Goal: Navigation & Orientation: Find specific page/section

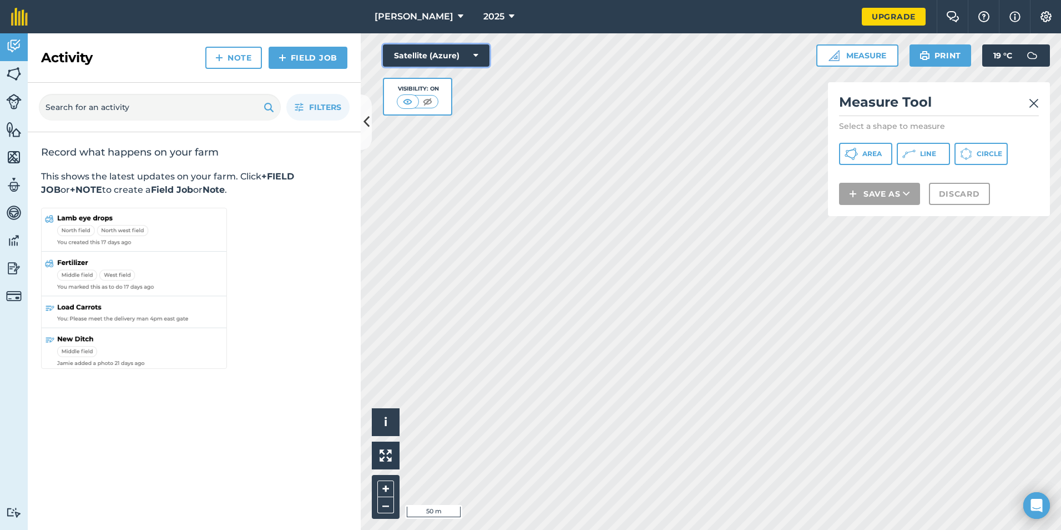
click at [438, 54] on button "Satellite (Azure)" at bounding box center [436, 55] width 107 height 22
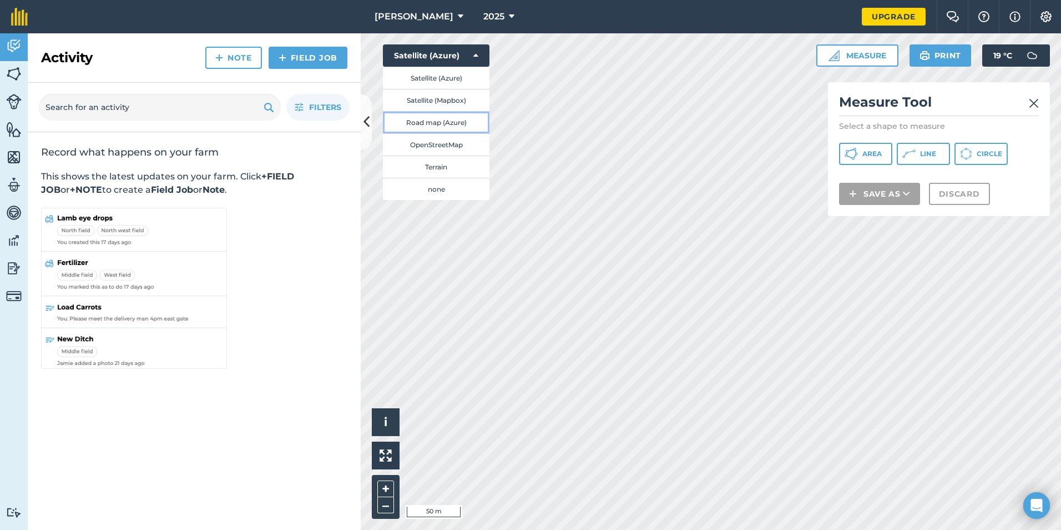
click at [433, 123] on button "Road map (Azure)" at bounding box center [436, 122] width 107 height 22
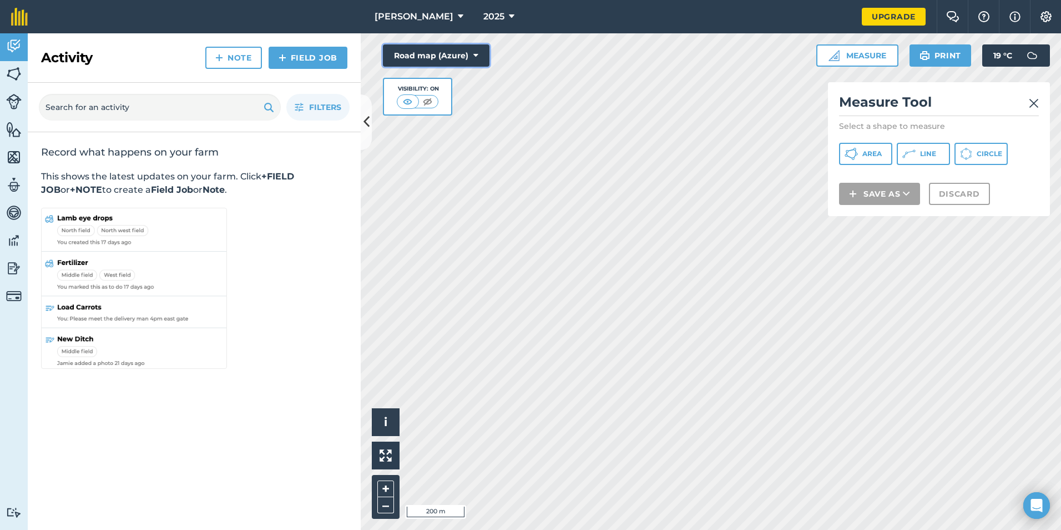
click at [456, 60] on button "Road map (Azure)" at bounding box center [436, 55] width 107 height 22
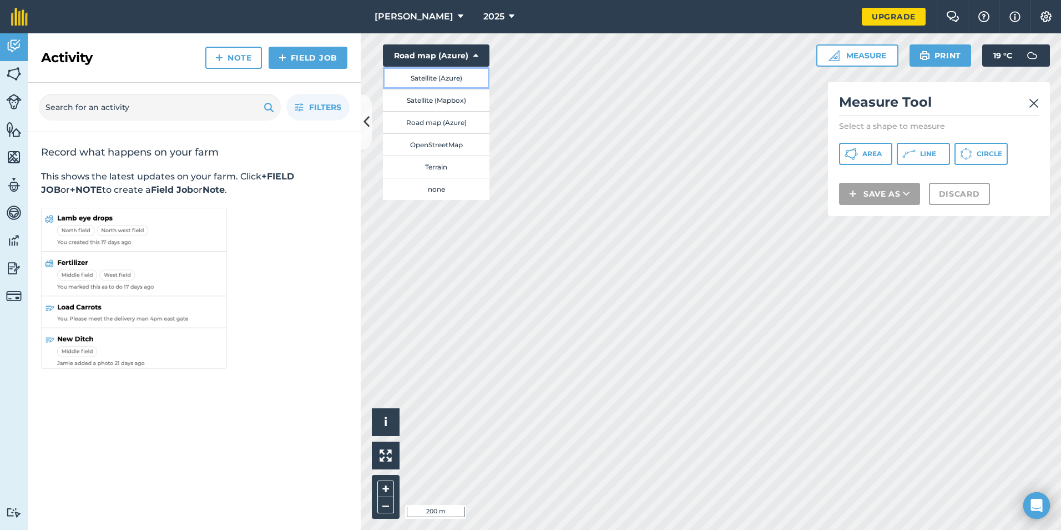
click at [457, 74] on button "Satellite (Azure)" at bounding box center [436, 78] width 107 height 22
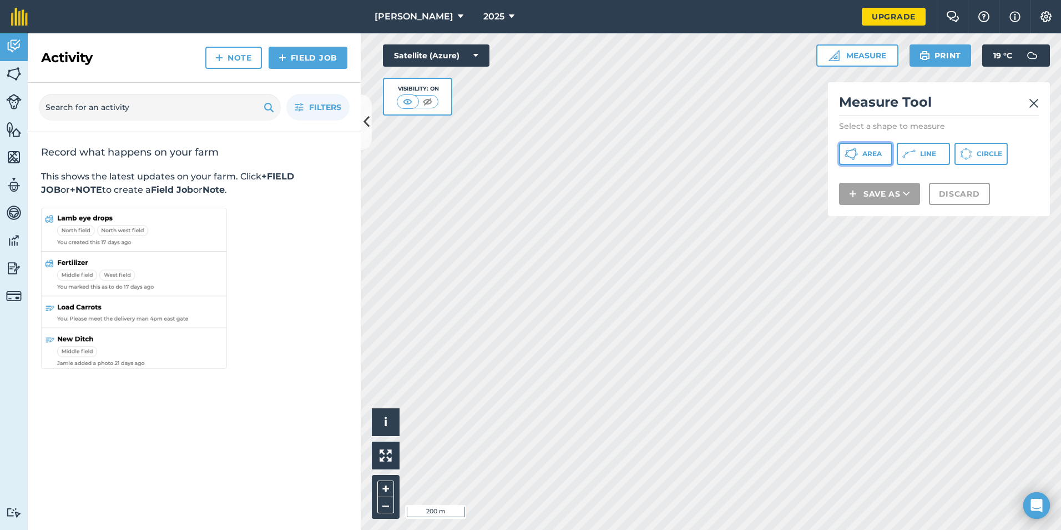
click at [860, 149] on button "Area" at bounding box center [865, 154] width 53 height 22
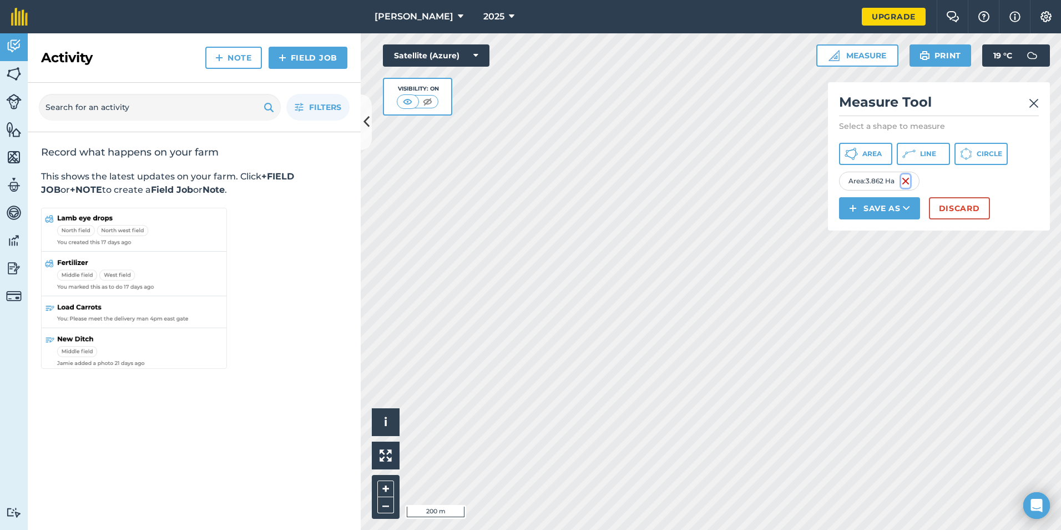
click at [908, 180] on img at bounding box center [905, 180] width 9 height 13
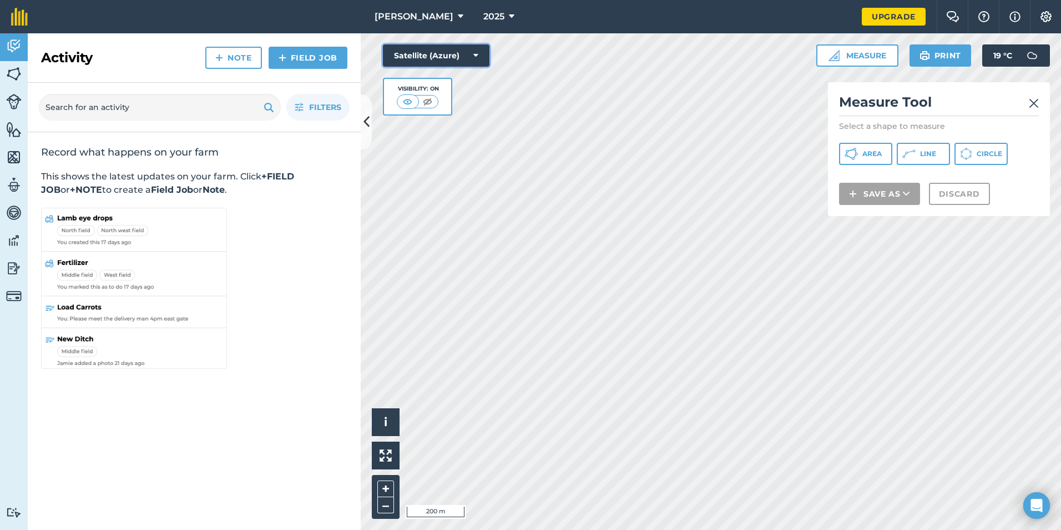
click at [468, 44] on button "Satellite (Azure)" at bounding box center [436, 55] width 107 height 22
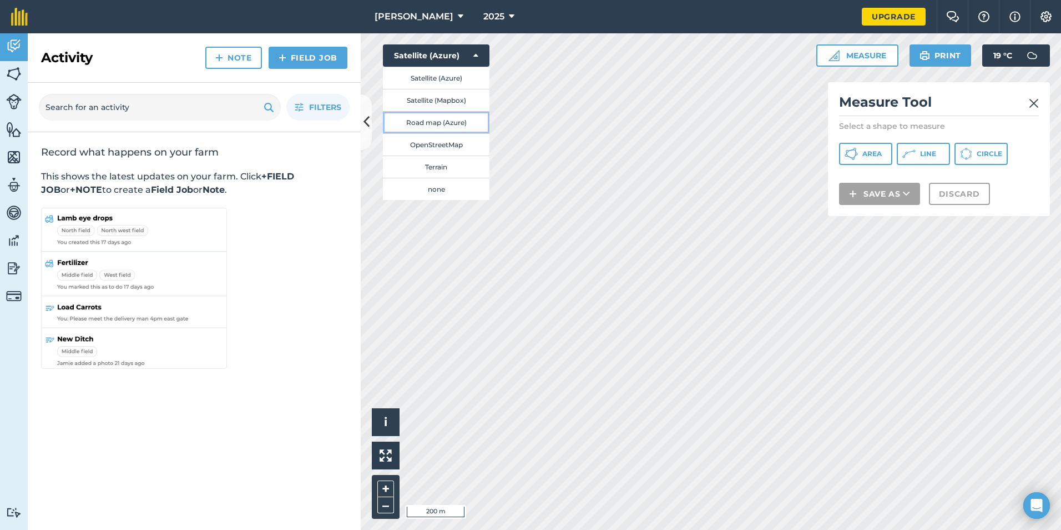
click at [452, 122] on button "Road map (Azure)" at bounding box center [436, 122] width 107 height 22
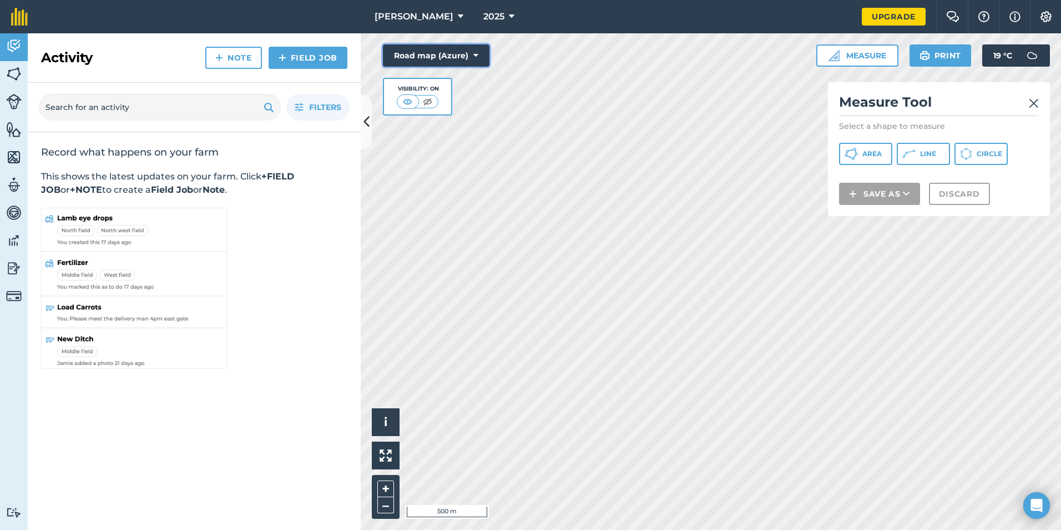
click at [481, 58] on button "Road map (Azure)" at bounding box center [436, 55] width 107 height 22
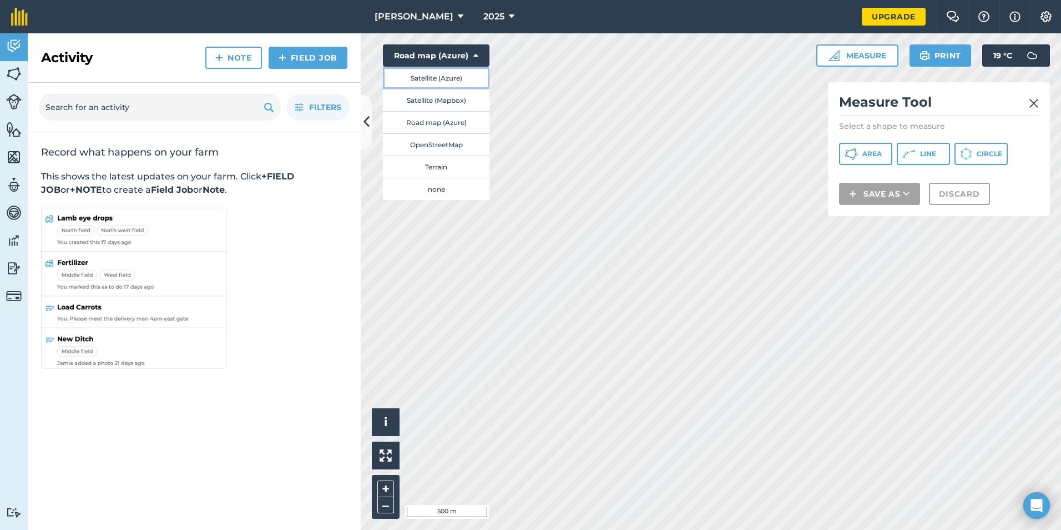
click at [456, 77] on button "Satellite (Azure)" at bounding box center [436, 78] width 107 height 22
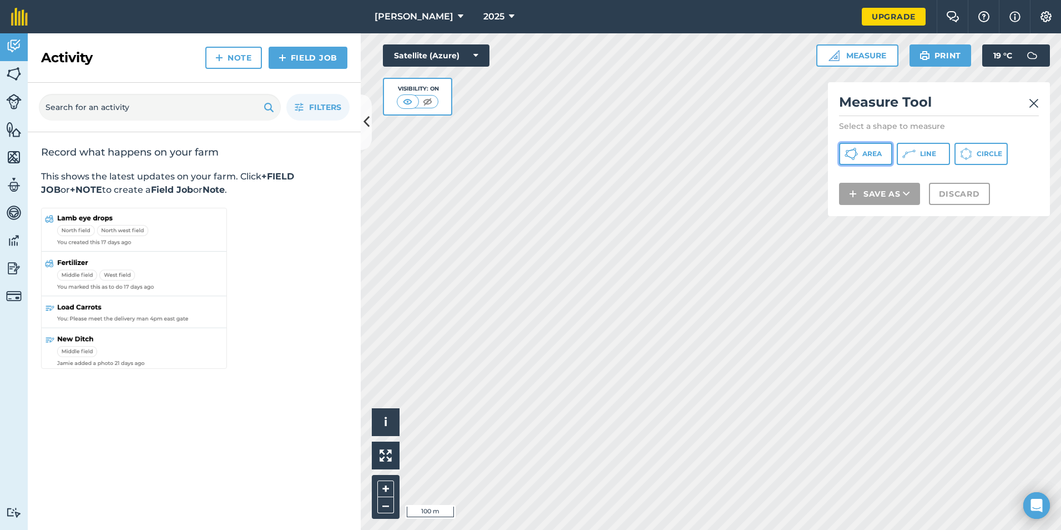
click at [864, 150] on span "Area" at bounding box center [872, 153] width 19 height 9
